Goal: Information Seeking & Learning: Learn about a topic

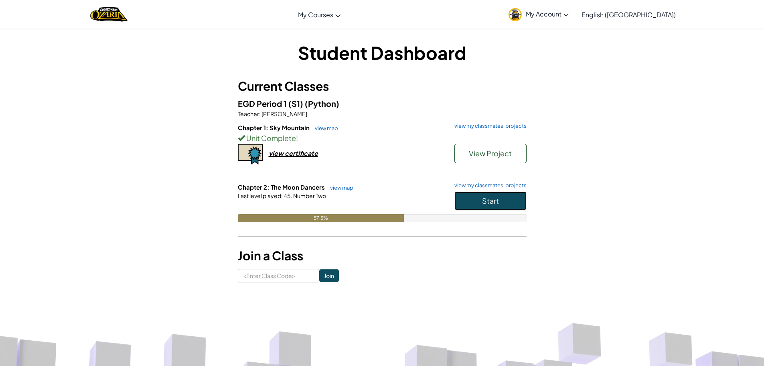
click at [484, 198] on span "Start" at bounding box center [490, 200] width 17 height 9
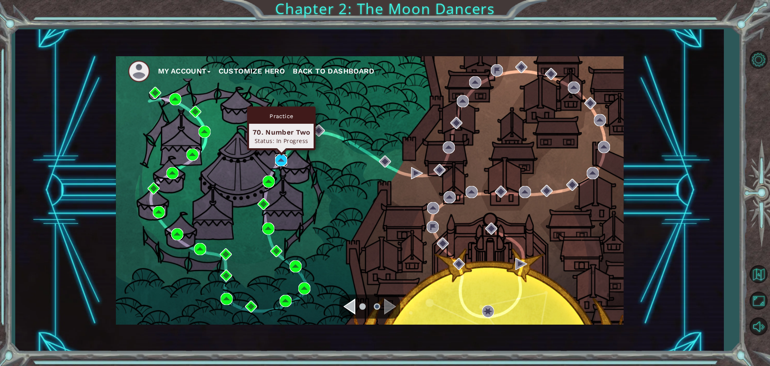
click at [284, 156] on img at bounding box center [281, 160] width 12 height 12
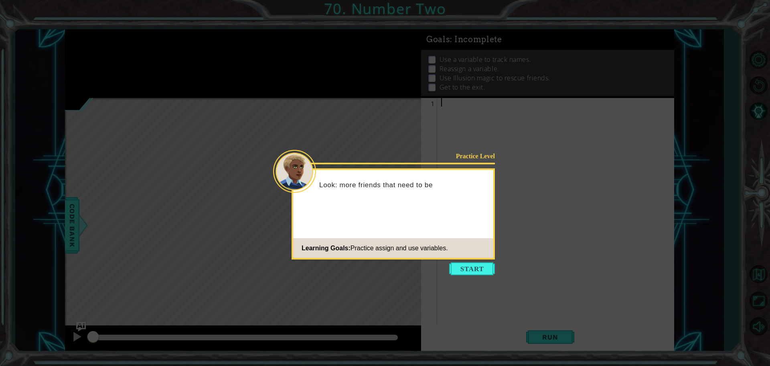
click at [469, 275] on icon at bounding box center [385, 183] width 770 height 366
click at [467, 268] on button "Start" at bounding box center [472, 268] width 46 height 13
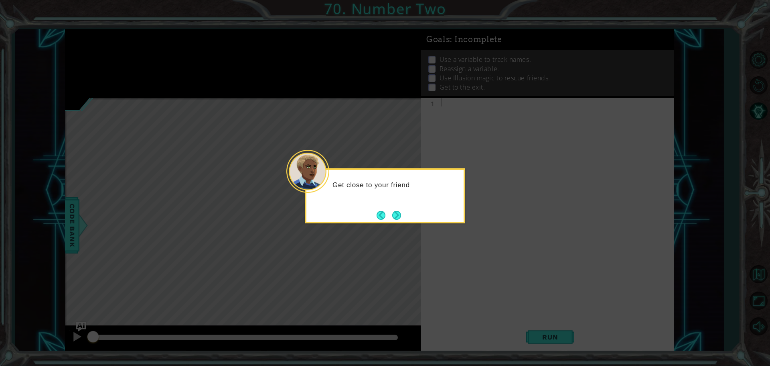
click at [405, 216] on div "Get close to your friend" at bounding box center [385, 195] width 160 height 55
click at [404, 217] on div "Get close to your friend and use" at bounding box center [385, 195] width 160 height 55
click at [398, 219] on button "Next" at bounding box center [396, 215] width 9 height 9
click at [398, 220] on footer at bounding box center [389, 215] width 24 height 12
click at [395, 219] on button "Next" at bounding box center [396, 215] width 9 height 9
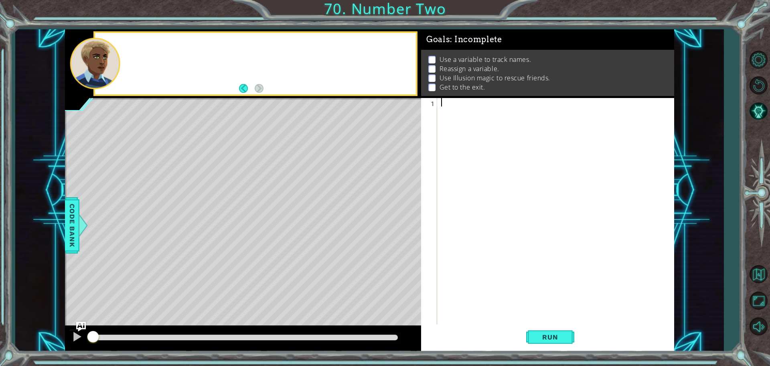
click at [395, 220] on div "Level Map" at bounding box center [250, 216] width 371 height 236
click at [506, 114] on div at bounding box center [558, 220] width 236 height 244
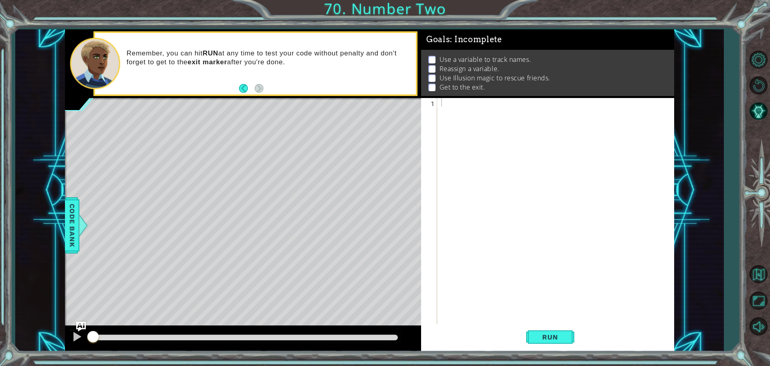
click at [465, 278] on div at bounding box center [558, 220] width 236 height 244
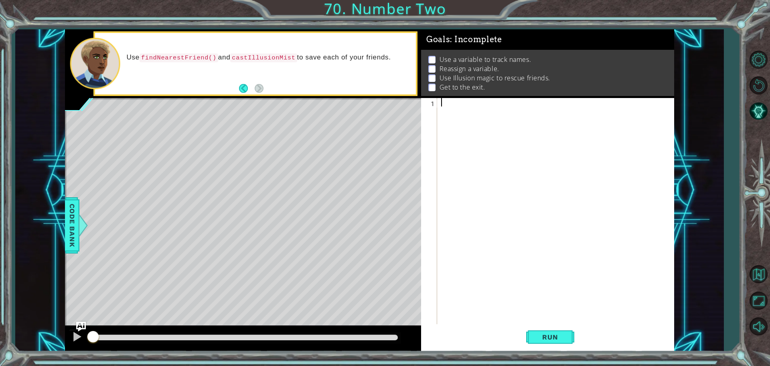
click at [303, 176] on div "Level Map" at bounding box center [250, 216] width 371 height 236
click at [298, 200] on div "Level Map" at bounding box center [250, 216] width 371 height 236
click at [295, 199] on div "Level Map" at bounding box center [250, 216] width 371 height 236
click at [287, 176] on div "Level Map" at bounding box center [250, 216] width 371 height 236
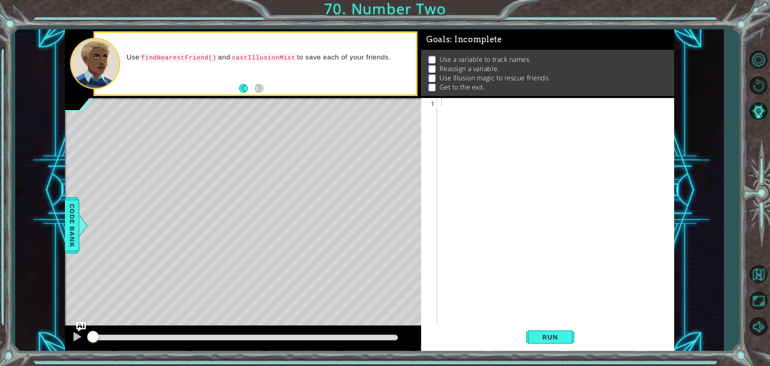
click at [208, 192] on div "Level Map" at bounding box center [250, 216] width 371 height 236
click at [448, 111] on div at bounding box center [558, 220] width 236 height 244
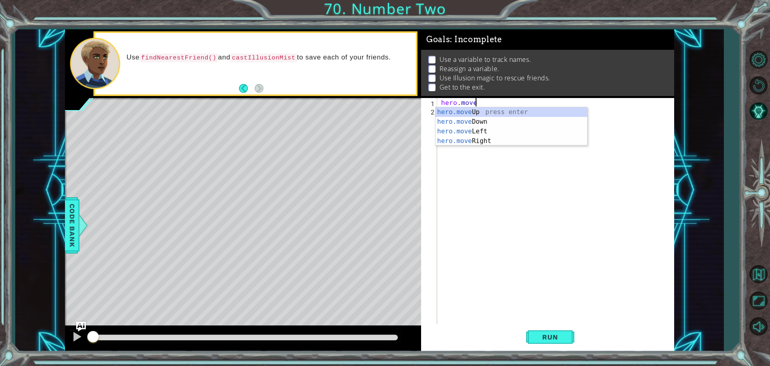
scroll to position [0, 2]
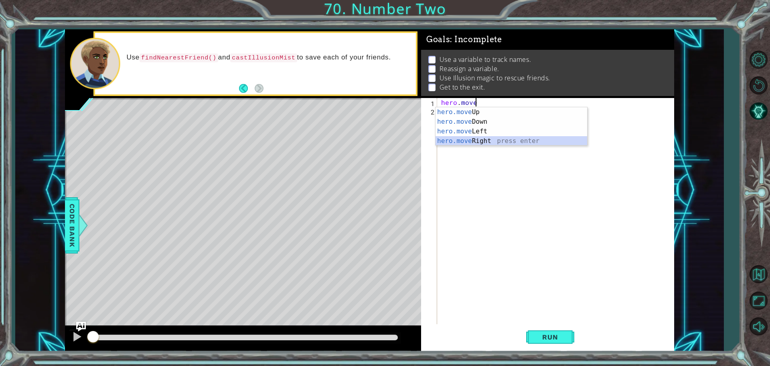
click at [539, 137] on div "hero.move Up press enter hero.move Down press enter hero.move Left press enter …" at bounding box center [512, 136] width 152 height 58
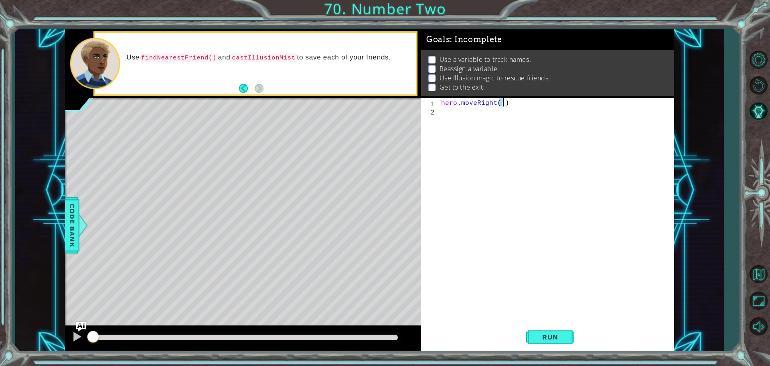
type textarea "hero.moveRight(2)"
click at [497, 122] on div "hero . moveRight ( 2 )" at bounding box center [558, 220] width 236 height 244
type textarea "friend=hero.findNearestfriend"
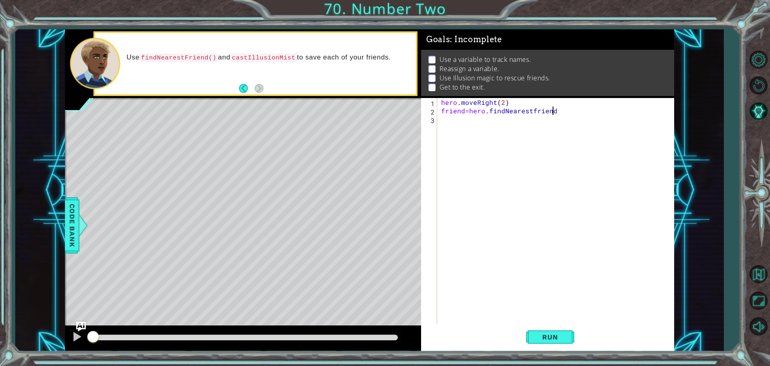
scroll to position [0, 6]
click at [487, 120] on div "hero . moveRight ( 2 ) friend = hero . findNearestfriend" at bounding box center [558, 220] width 236 height 244
click at [492, 111] on div "hero . moveRight ( 2 ) friend = hero . findNearestfriend" at bounding box center [558, 220] width 236 height 244
click at [531, 110] on div "hero . moveRight ( 2 ) friend = hero . findNearestfriend" at bounding box center [558, 220] width 236 height 244
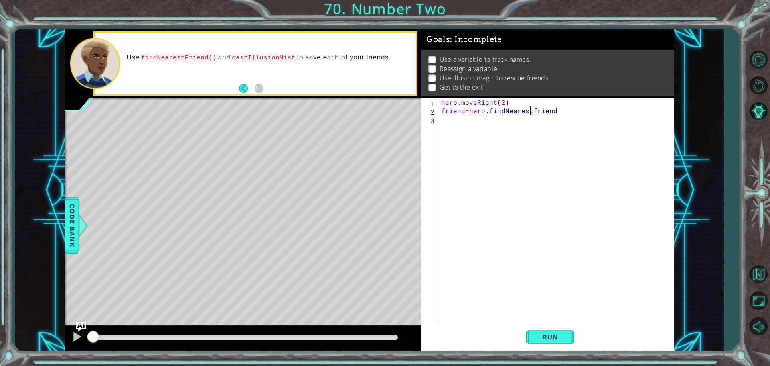
click at [531, 110] on div "hero . moveRight ( 2 ) friend = hero . findNearestfriend" at bounding box center [558, 220] width 236 height 244
click at [533, 111] on div "hero . moveRight ( 2 ) friend = hero . findNearestfriend" at bounding box center [558, 220] width 236 height 244
type textarea "friend=hero.findNearestFriend"
click at [472, 118] on div "hero . moveRight ( 2 ) friend = hero . findNearestFriend" at bounding box center [558, 220] width 236 height 244
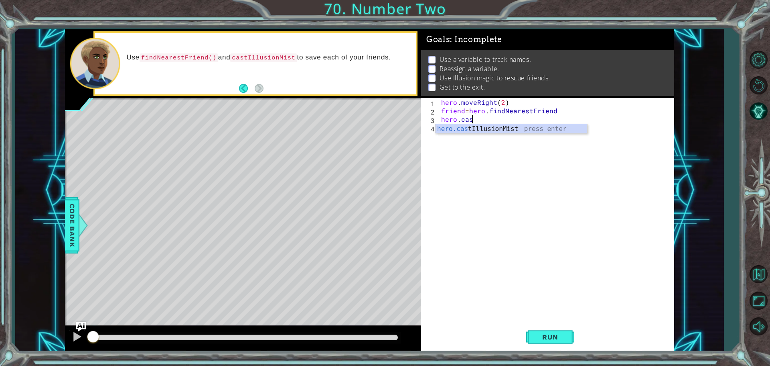
scroll to position [0, 2]
click at [535, 131] on div "hero.cast IllusionMist press enter" at bounding box center [512, 138] width 152 height 29
type textarea "hero.castIllusionMist(friend)"
click at [487, 125] on div "hero . moveRight ( 2 ) friend = hero . findNearestFriend hero . castIllusionMis…" at bounding box center [558, 220] width 236 height 244
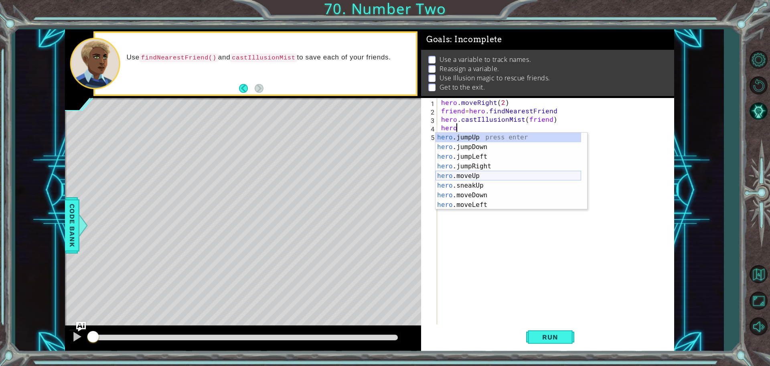
scroll to position [0, 1]
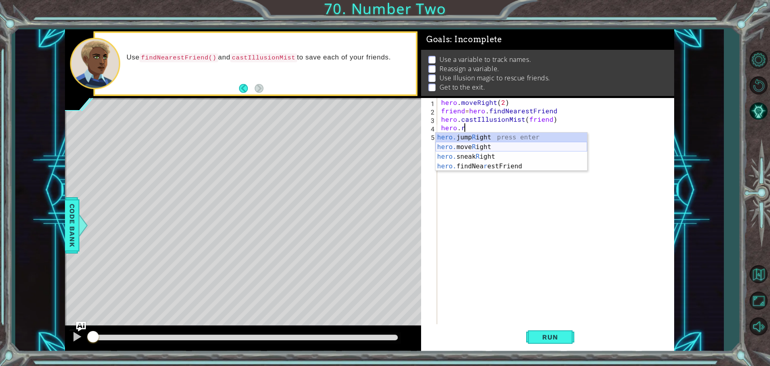
click at [514, 148] on div "hero. jump R ight press enter hero. move R ight press enter hero. sneak R ight …" at bounding box center [512, 161] width 152 height 58
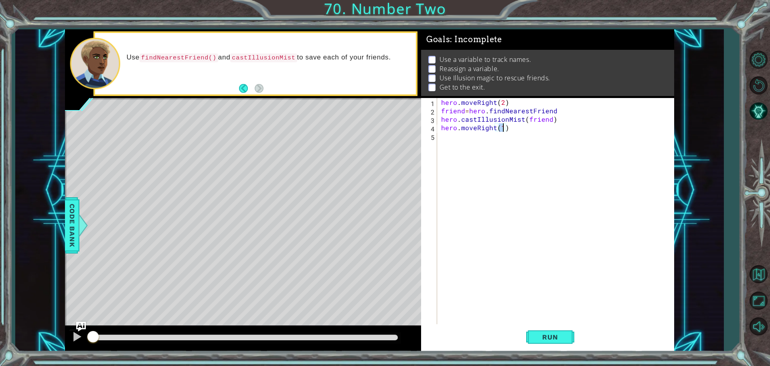
type textarea "hero.moveRight(2)"
click at [488, 140] on div "hero . moveRight ( 2 ) friend = hero . findNearestFriend hero . castIllusionMis…" at bounding box center [558, 220] width 236 height 244
drag, startPoint x: 444, startPoint y: 109, endPoint x: 488, endPoint y: 114, distance: 44.9
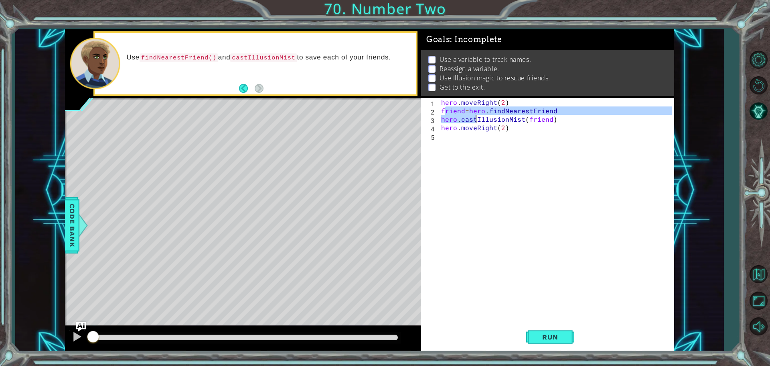
click at [489, 116] on div "hero . moveRight ( 2 ) friend = hero . findNearestFriend hero . castIllusionMis…" at bounding box center [558, 220] width 236 height 244
click at [477, 108] on div "hero . moveRight ( 2 ) friend = hero . findNearestFriend hero . castIllusionMis…" at bounding box center [558, 220] width 236 height 244
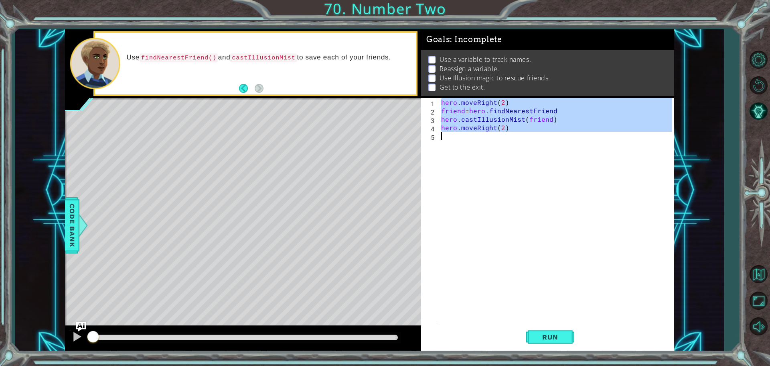
click at [477, 108] on div "hero . moveRight ( 2 ) friend = hero . findNearestFriend hero . castIllusionMis…" at bounding box center [558, 220] width 236 height 244
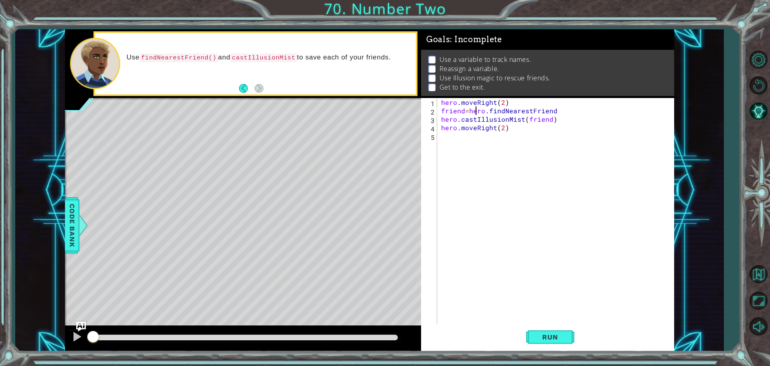
click at [477, 108] on div "hero . moveRight ( 2 ) friend = hero . findNearestFriend hero . castIllusionMis…" at bounding box center [558, 220] width 236 height 244
type textarea "friend=hero.findNearestFriend hero.castIllusionMist(friend)"
click at [486, 138] on div "hero . moveRight ( 2 ) friend = hero . findNearestFriend hero . castIllusionMis…" at bounding box center [558, 220] width 236 height 244
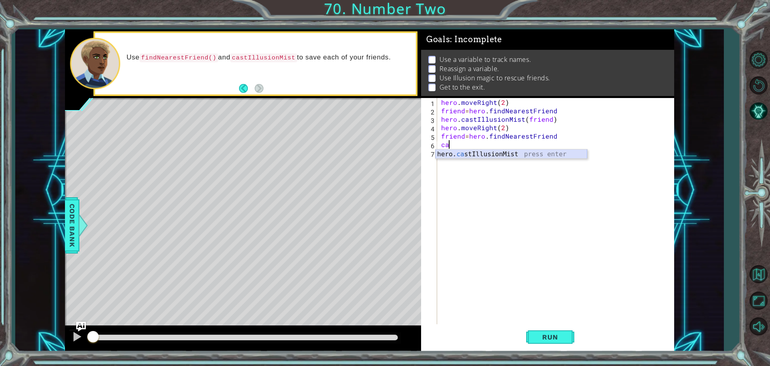
click at [502, 157] on div "hero. ca stIllusionMist press enter" at bounding box center [512, 163] width 152 height 29
type textarea "hero.castIllusionMist(friend)"
click at [500, 152] on div "hero . moveRight ( 2 ) friend = hero . findNearestFriend hero . castIllusionMis…" at bounding box center [558, 220] width 236 height 244
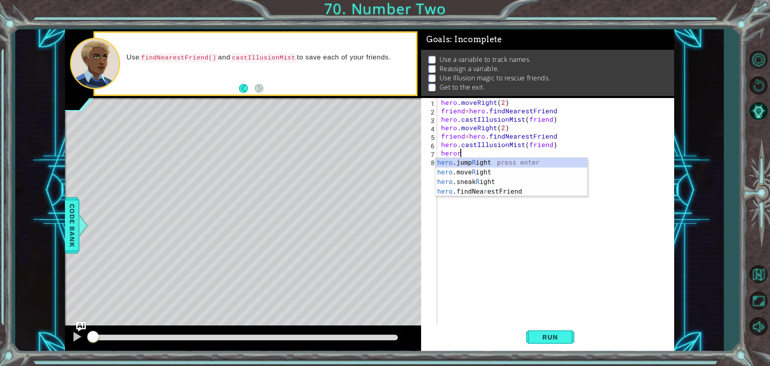
scroll to position [0, 1]
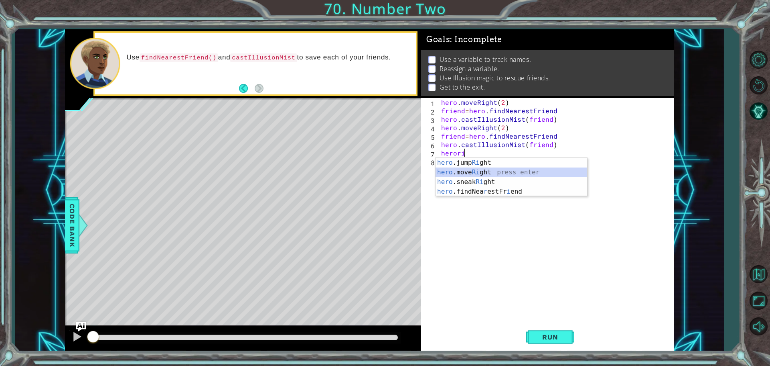
click at [499, 168] on div "hero .jump Ri ght press enter hero .move Ri ght press enter hero .sneak Ri ght …" at bounding box center [512, 187] width 152 height 58
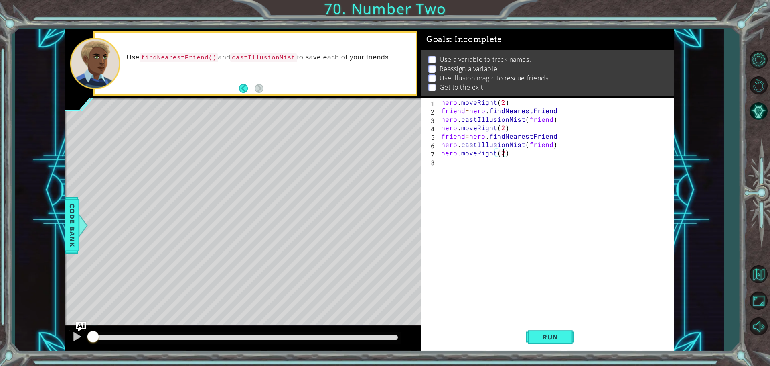
scroll to position [0, 4]
click at [567, 342] on button "Run" at bounding box center [550, 336] width 48 height 25
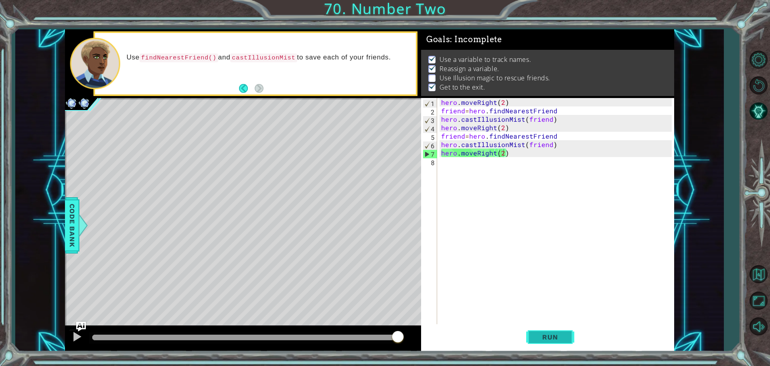
click at [561, 327] on button "Run" at bounding box center [550, 336] width 48 height 25
click at [564, 106] on div "hero . moveRight ( 2 ) friend = hero . findNearestFriend hero . castIllusionMis…" at bounding box center [558, 220] width 236 height 244
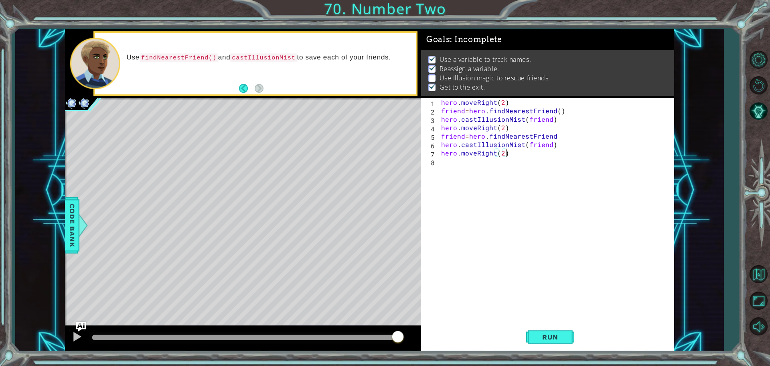
click at [568, 149] on div "hero . moveRight ( 2 ) friend = hero . findNearestFriend ( ) hero . castIllusio…" at bounding box center [558, 220] width 236 height 244
click at [568, 145] on div "hero . moveRight ( 2 ) friend = hero . findNearestFriend ( ) hero . castIllusio…" at bounding box center [558, 220] width 236 height 244
click at [565, 132] on div "hero . moveRight ( 2 ) friend = hero . findNearestFriend ( ) hero . castIllusio…" at bounding box center [558, 220] width 236 height 244
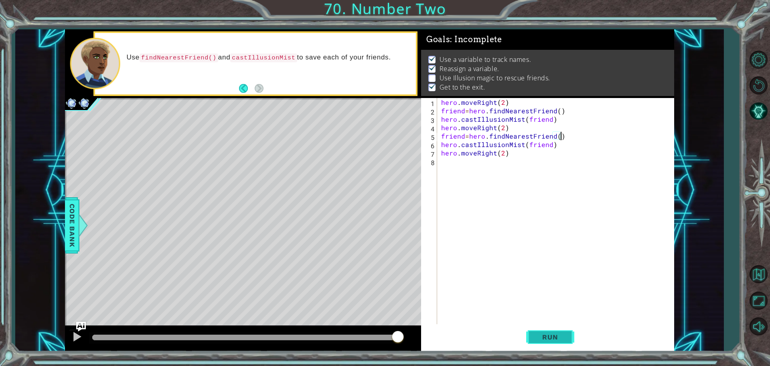
type textarea "friend=hero.findNearestFriend()"
click at [559, 342] on button "Run" at bounding box center [550, 336] width 48 height 25
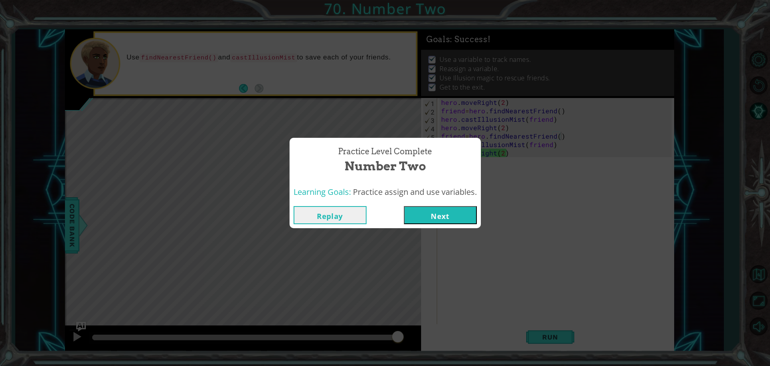
click at [437, 220] on button "Next" at bounding box center [440, 215] width 73 height 18
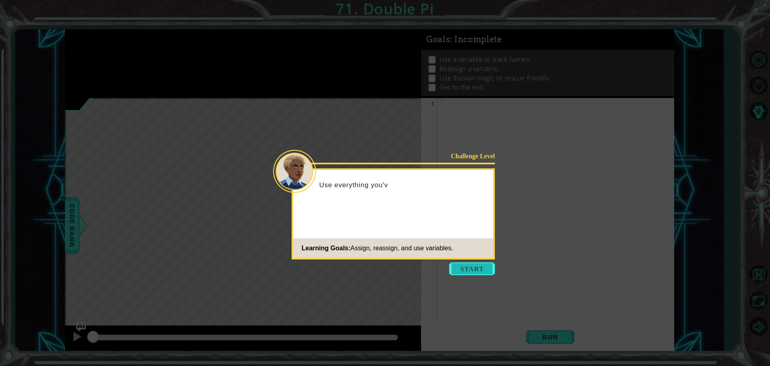
click at [475, 266] on button "Start" at bounding box center [472, 268] width 46 height 13
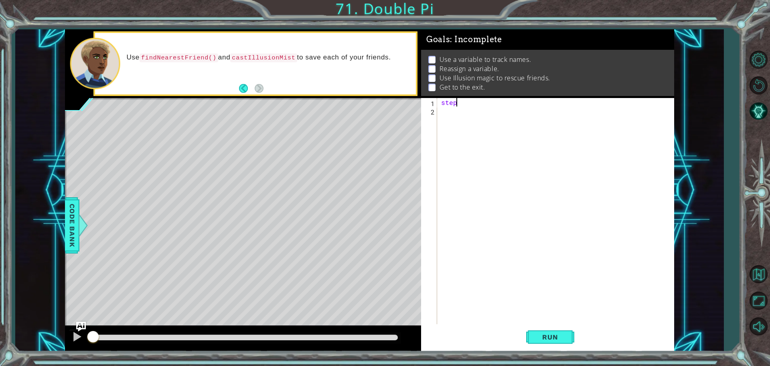
scroll to position [0, 1]
type textarea "steps=2"
click at [461, 123] on div "hero.moveUp press enter" at bounding box center [512, 130] width 152 height 29
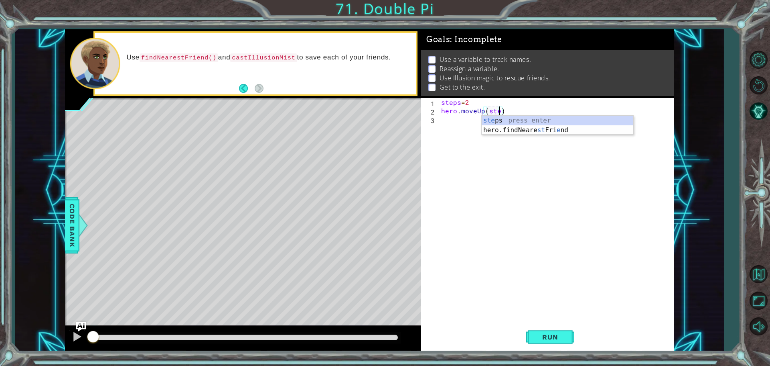
scroll to position [0, 4]
click at [536, 120] on div "steps press enter" at bounding box center [558, 130] width 152 height 29
click at [480, 124] on div "steps = 2 hero . moveUp ( steps )" at bounding box center [558, 220] width 236 height 244
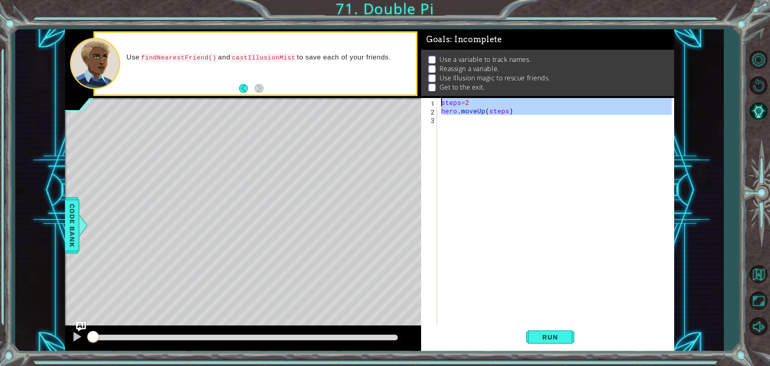
type textarea "steps=2 hero.moveUp(steps)"
click at [470, 122] on div "steps = 2 hero . moveUp ( steps )" at bounding box center [556, 212] width 232 height 228
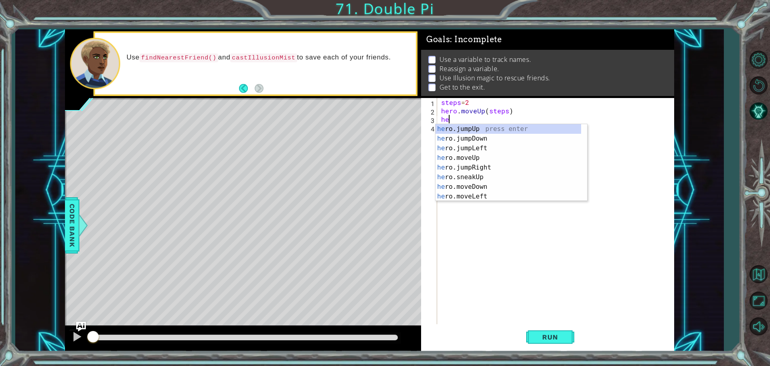
type textarea "h"
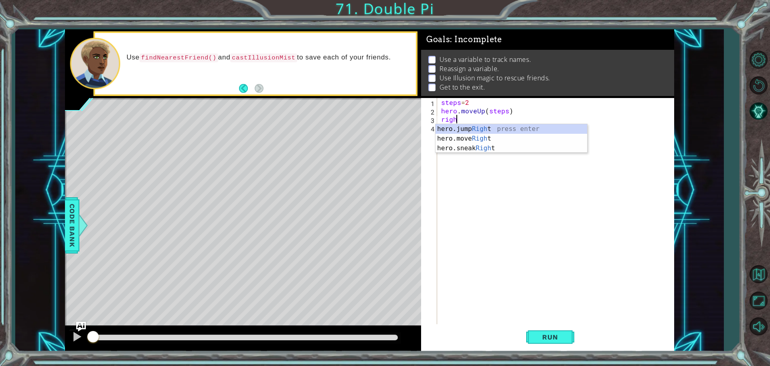
scroll to position [0, 1]
click at [473, 134] on div "hero.jump Right press enter hero.move Right press enter hero.sneak Right press …" at bounding box center [512, 148] width 152 height 48
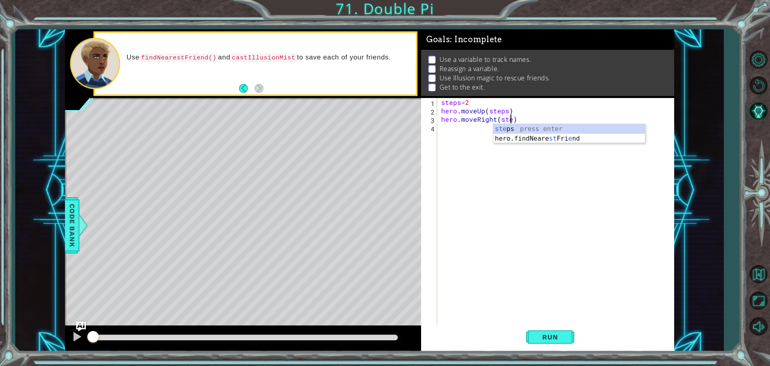
scroll to position [0, 4]
type textarea "hero.moveRight(steps)"
click at [441, 128] on div "steps = 2 hero . moveUp ( steps ) hero . moveRight ( steps )" at bounding box center [558, 220] width 236 height 244
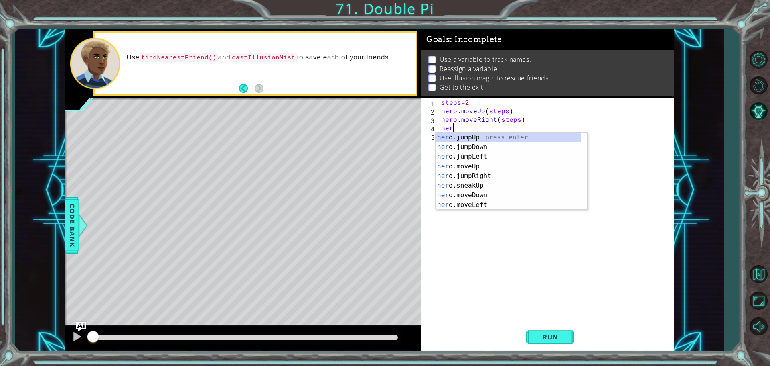
scroll to position [0, 0]
type textarea "herodow"
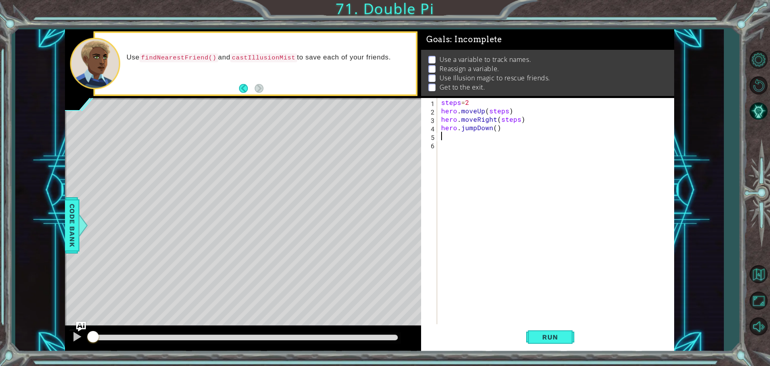
scroll to position [0, 0]
click at [477, 127] on div "steps = 2 hero . moveUp ( steps ) hero . moveRight ( steps ) hero . jumpDown ( )" at bounding box center [558, 220] width 236 height 244
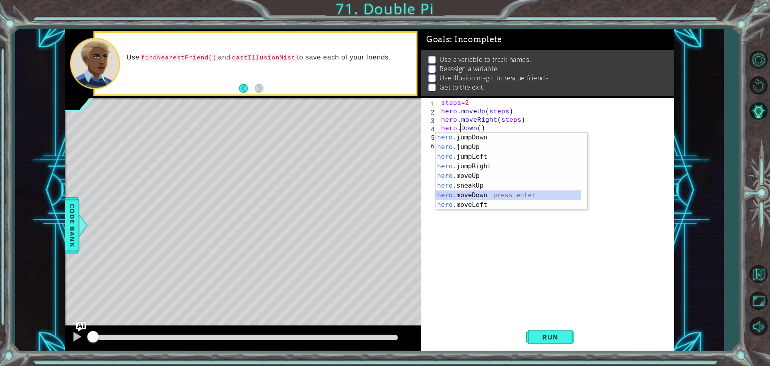
click at [453, 190] on div "hero. jumpDown press enter hero. jumpUp press enter hero. jumpLeft press enter …" at bounding box center [509, 180] width 146 height 96
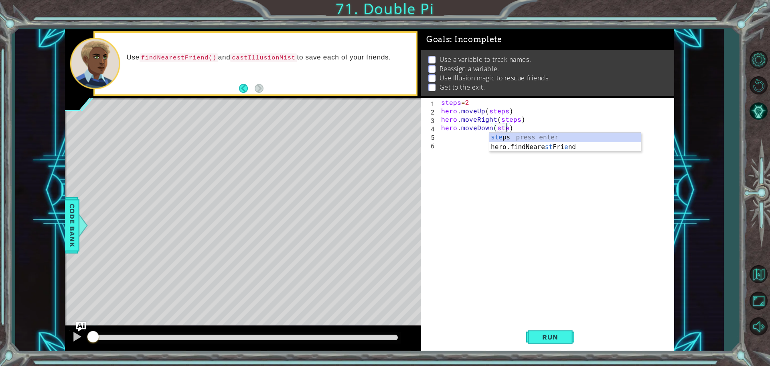
scroll to position [0, 4]
type textarea "hero.moveDown(steps)"
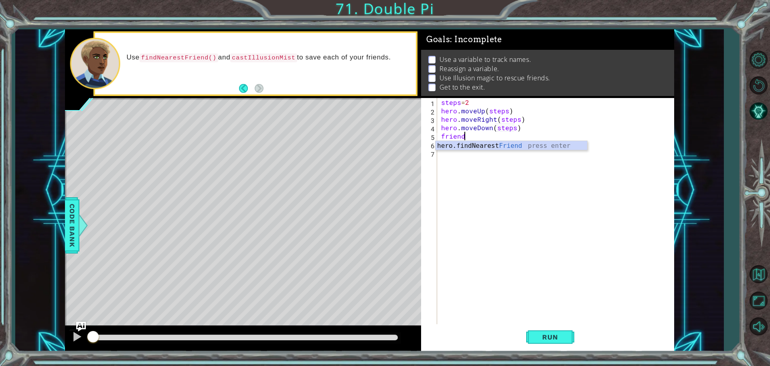
scroll to position [0, 1]
type textarea "friend"
type textarea "friend=hero.findNearestFriend()"
click at [467, 187] on div "steps = 2 hero . moveUp ( steps ) hero . moveRight ( steps ) hero . moveDown ( …" at bounding box center [558, 220] width 236 height 244
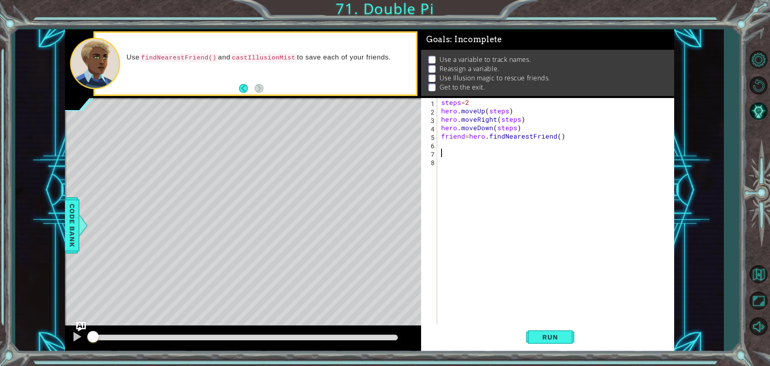
click at [445, 151] on div "steps = 2 hero . moveUp ( steps ) hero . moveRight ( steps ) hero . moveDown ( …" at bounding box center [558, 220] width 236 height 244
click at [447, 141] on div "steps = 2 hero . moveUp ( steps ) hero . moveRight ( steps ) hero . moveDown ( …" at bounding box center [558, 220] width 236 height 244
click at [445, 142] on div "steps = 2 hero . moveUp ( steps ) hero . moveRight ( steps ) hero . moveDown ( …" at bounding box center [558, 220] width 236 height 244
click at [506, 154] on div "hero . cast IllusionMist press enter" at bounding box center [512, 163] width 152 height 29
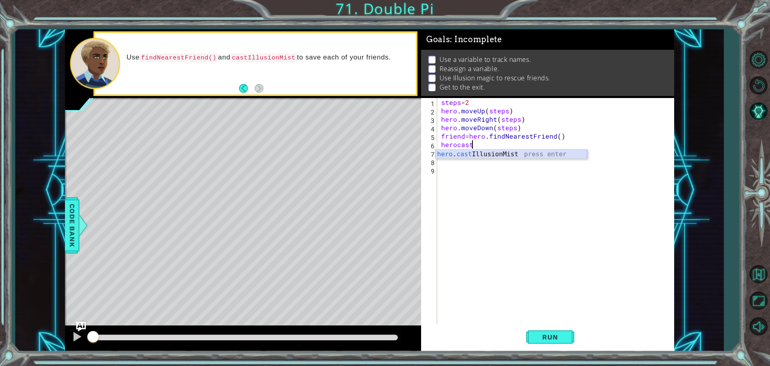
type textarea "hero.castIllusionMist(friend)"
click at [476, 153] on div "steps = 2 hero . moveUp ( steps ) hero . moveRight ( steps ) hero . moveDown ( …" at bounding box center [558, 220] width 236 height 244
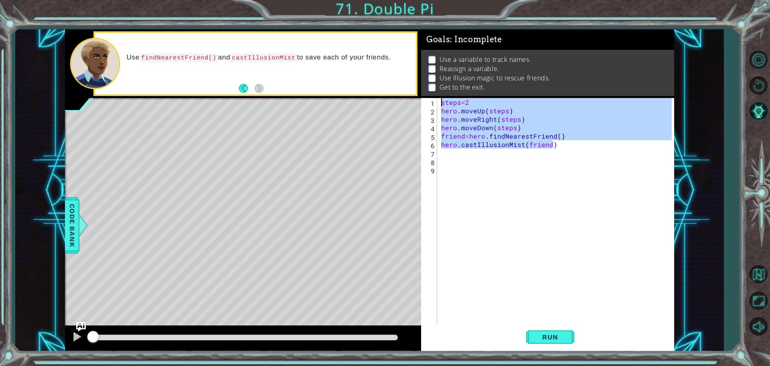
drag, startPoint x: 566, startPoint y: 144, endPoint x: 378, endPoint y: 80, distance: 198.6
click at [380, 80] on div "1 ההההההההההההההההההההההההההההההההההההההההההההההההההההההההההההההההההההההההההההה…" at bounding box center [369, 190] width 609 height 322
type textarea "steps=2 hero.moveUp(steps)"
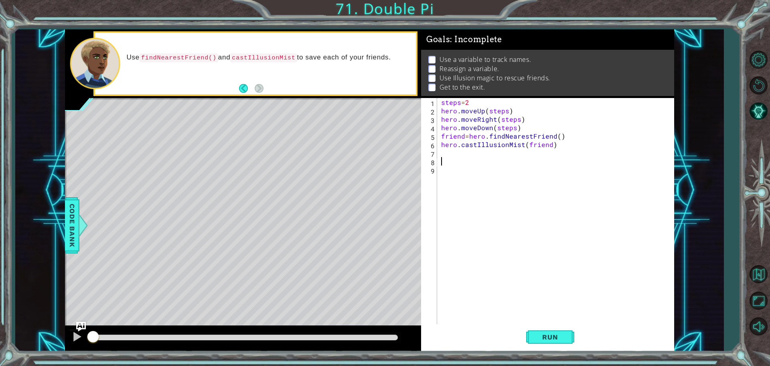
click at [461, 161] on div "steps = 2 hero . moveUp ( steps ) hero . moveRight ( steps ) hero . moveDown ( …" at bounding box center [558, 220] width 236 height 244
paste textarea "hero.castIllusionMist(friend)"
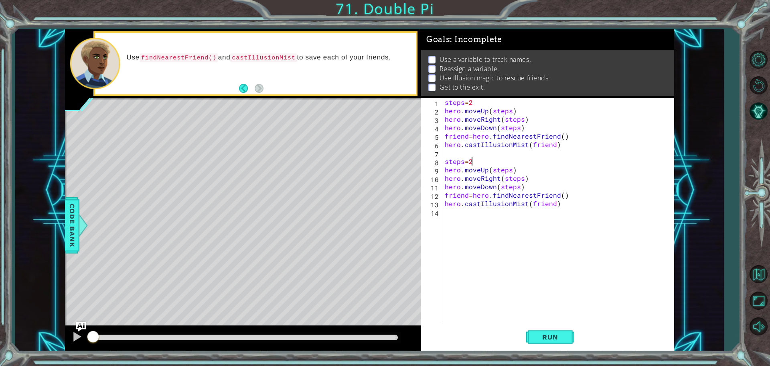
click at [479, 161] on div "steps = 2 hero . moveUp ( steps ) hero . moveRight ( steps ) hero . moveDown ( …" at bounding box center [559, 220] width 233 height 244
type textarea "steps=3"
click at [475, 214] on div "steps = 2 hero . moveUp ( steps ) hero . moveRight ( steps ) hero . moveDown ( …" at bounding box center [559, 220] width 233 height 244
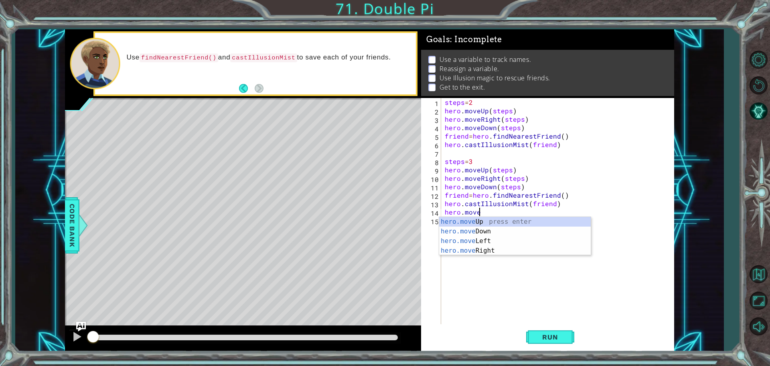
scroll to position [0, 2]
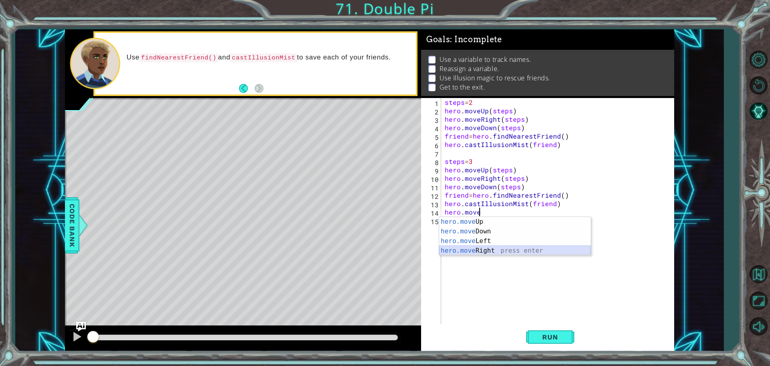
click at [582, 250] on div "hero.move Up press enter hero.move Down press enter hero.move Left press enter …" at bounding box center [515, 246] width 152 height 58
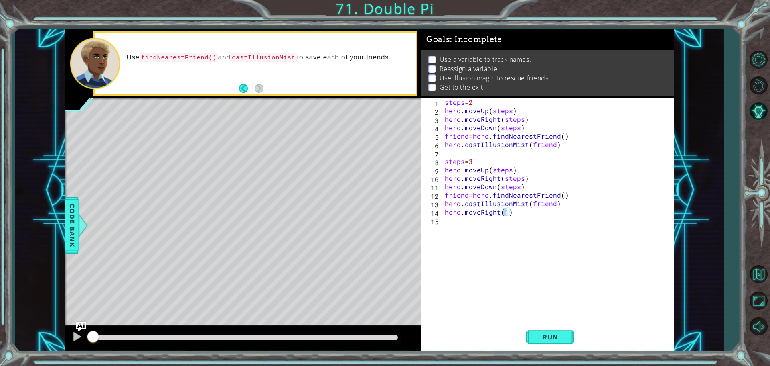
type textarea "hero.moveRight(1)"
click at [520, 343] on div "Run" at bounding box center [550, 336] width 253 height 25
drag, startPoint x: 530, startPoint y: 339, endPoint x: 534, endPoint y: 337, distance: 4.5
click at [533, 337] on button "Run" at bounding box center [550, 336] width 48 height 25
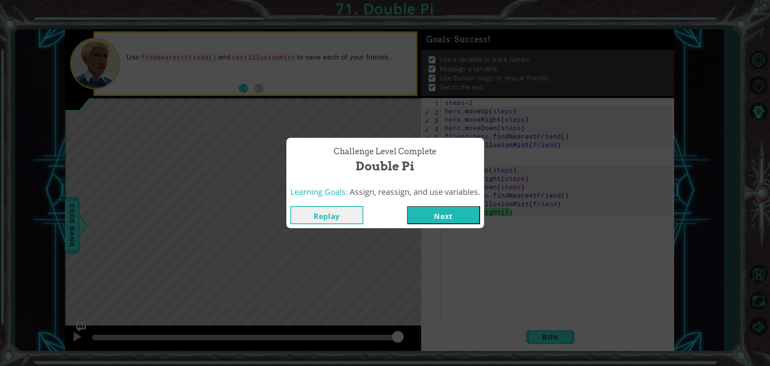
click at [454, 224] on div "Replay Next" at bounding box center [385, 215] width 198 height 26
click at [455, 224] on div "Replay Next" at bounding box center [385, 215] width 198 height 26
click at [455, 223] on button "Next" at bounding box center [443, 215] width 73 height 18
